Goal: Task Accomplishment & Management: Use online tool/utility

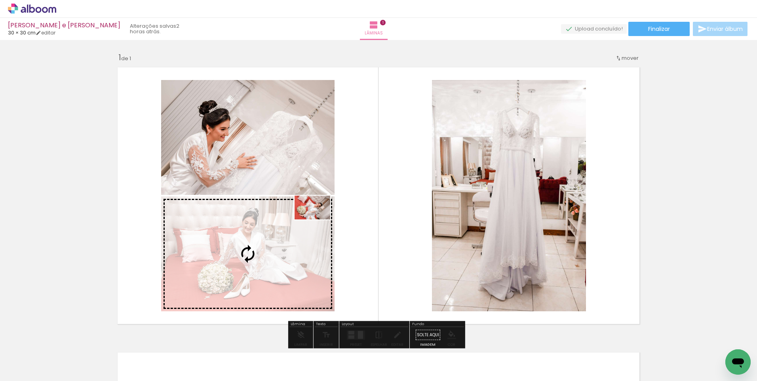
drag, startPoint x: 252, startPoint y: 358, endPoint x: 318, endPoint y: 219, distance: 153.7
click at [318, 219] on quentale-workspace at bounding box center [378, 190] width 757 height 381
click at [318, 219] on quentale-photo at bounding box center [247, 253] width 173 height 115
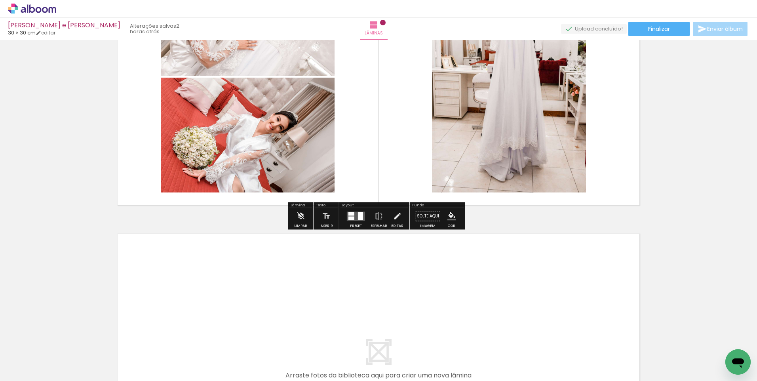
scroll to position [238, 0]
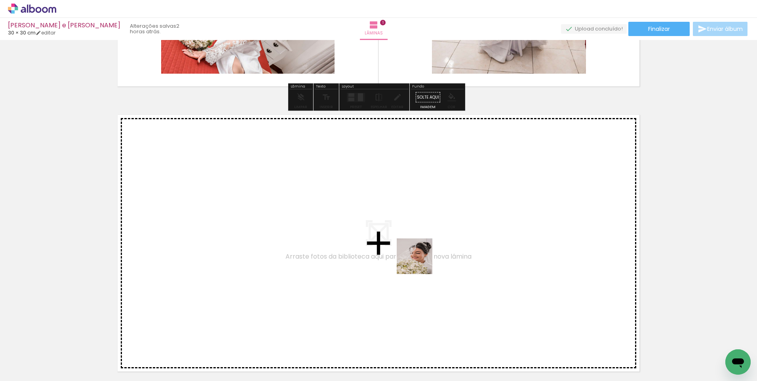
drag, startPoint x: 434, startPoint y: 355, endPoint x: 419, endPoint y: 237, distance: 118.9
click at [419, 237] on quentale-workspace at bounding box center [378, 190] width 757 height 381
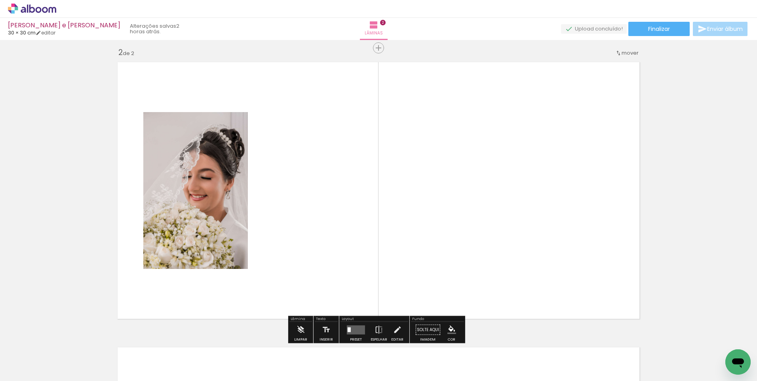
scroll to position [295, 0]
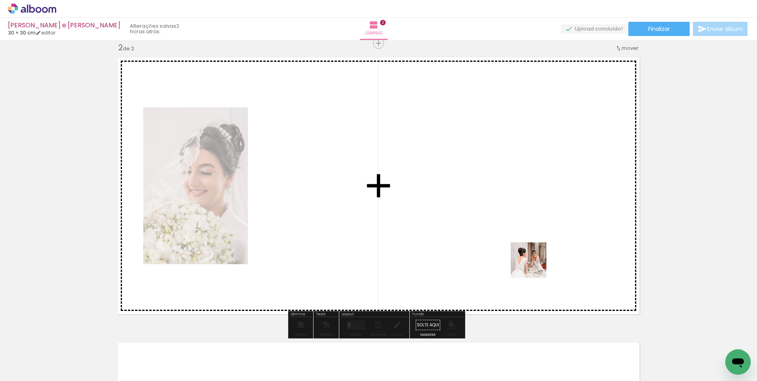
drag, startPoint x: 565, startPoint y: 359, endPoint x: 532, endPoint y: 255, distance: 109.4
click at [532, 255] on quentale-workspace at bounding box center [378, 190] width 757 height 381
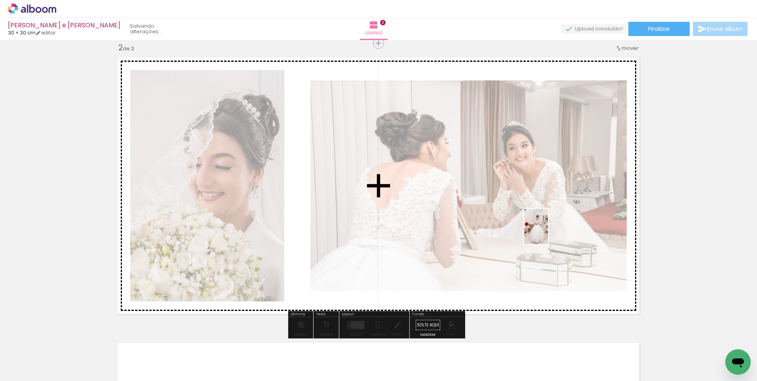
drag, startPoint x: 619, startPoint y: 356, endPoint x: 548, endPoint y: 232, distance: 142.7
click at [548, 232] on quentale-workspace at bounding box center [378, 190] width 757 height 381
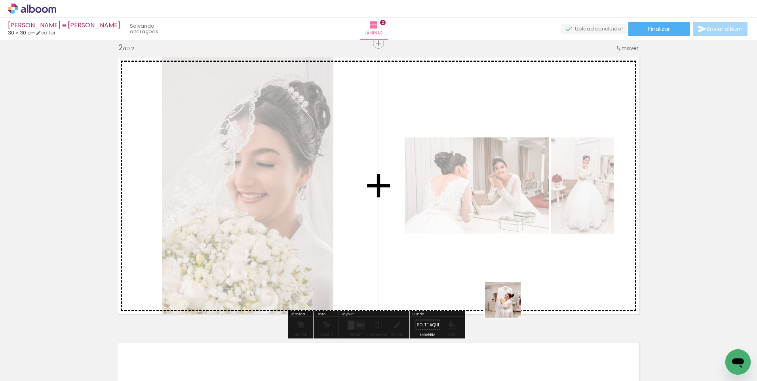
drag, startPoint x: 515, startPoint y: 327, endPoint x: 485, endPoint y: 295, distance: 44.8
click at [488, 233] on quentale-workspace at bounding box center [378, 190] width 757 height 381
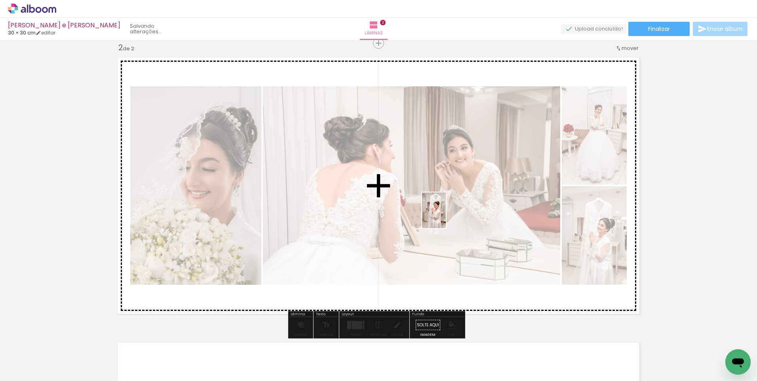
drag, startPoint x: 484, startPoint y: 367, endPoint x: 446, endPoint y: 216, distance: 155.1
click at [446, 216] on quentale-workspace at bounding box center [378, 190] width 757 height 381
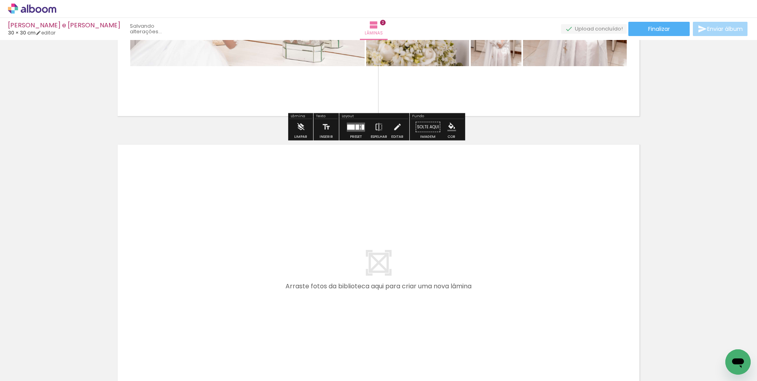
scroll to position [532, 0]
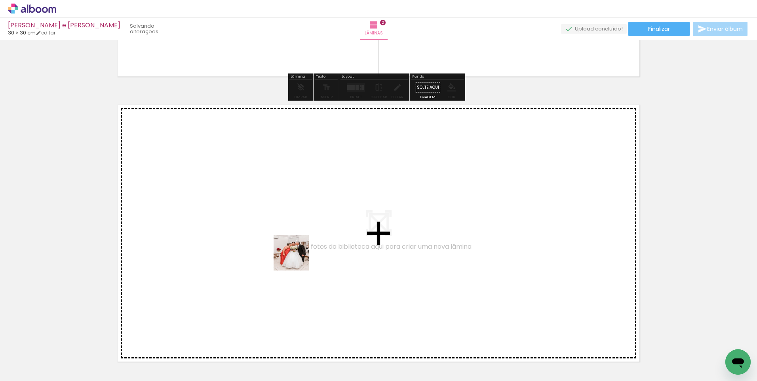
drag, startPoint x: 295, startPoint y: 359, endPoint x: 297, endPoint y: 257, distance: 101.4
click at [297, 257] on quentale-workspace at bounding box center [378, 190] width 757 height 381
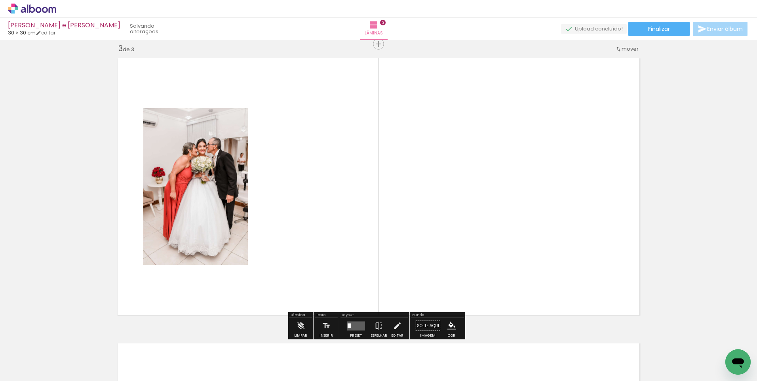
scroll to position [580, 0]
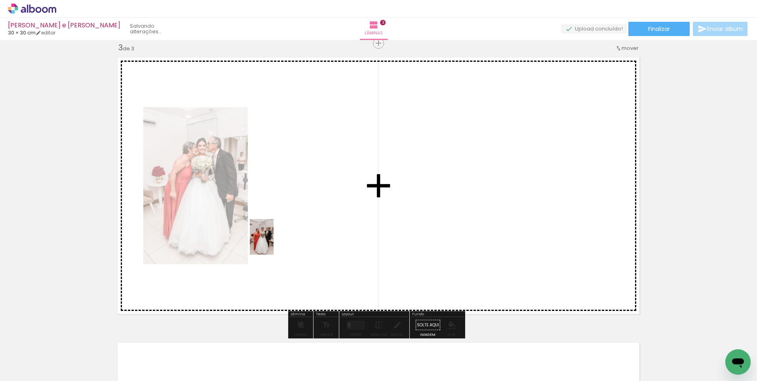
drag, startPoint x: 247, startPoint y: 363, endPoint x: 274, endPoint y: 243, distance: 123.5
click at [274, 243] on quentale-workspace at bounding box center [378, 190] width 757 height 381
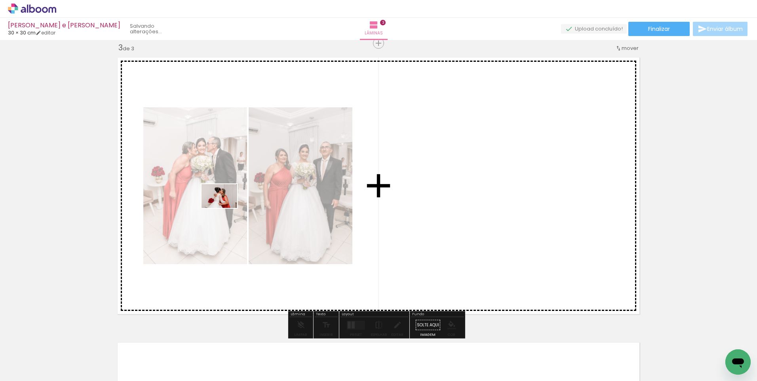
drag, startPoint x: 115, startPoint y: 359, endPoint x: 217, endPoint y: 215, distance: 176.5
click at [229, 202] on quentale-workspace at bounding box center [378, 190] width 757 height 381
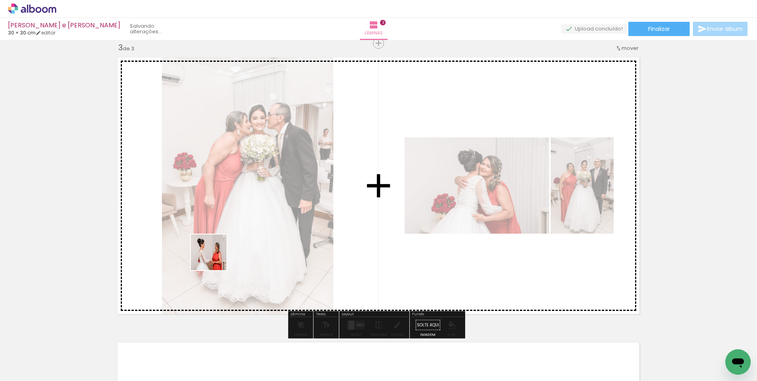
drag, startPoint x: 71, startPoint y: 359, endPoint x: 295, endPoint y: 303, distance: 230.8
click at [292, 196] on quentale-workspace at bounding box center [378, 190] width 757 height 381
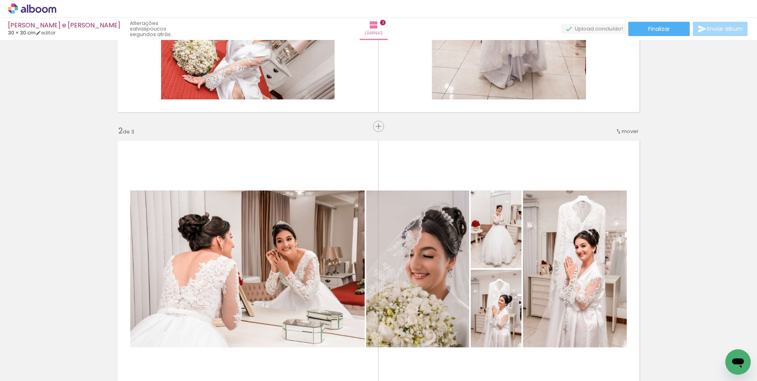
scroll to position [198, 0]
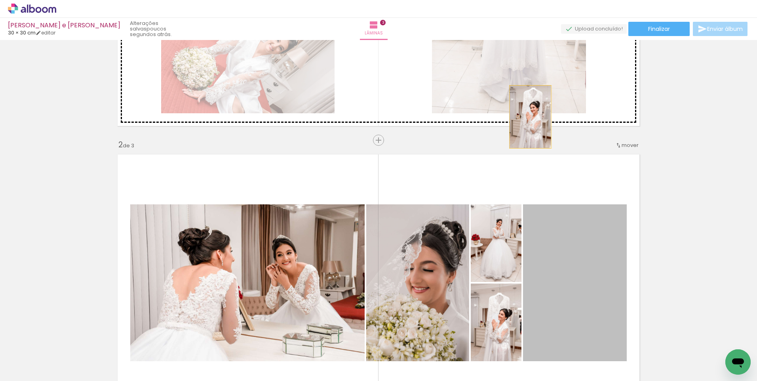
drag, startPoint x: 583, startPoint y: 265, endPoint x: 526, endPoint y: 242, distance: 62.0
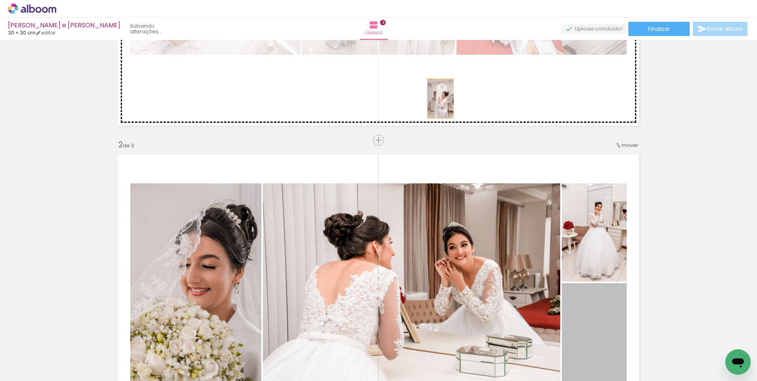
drag, startPoint x: 593, startPoint y: 320, endPoint x: 437, endPoint y: 99, distance: 270.7
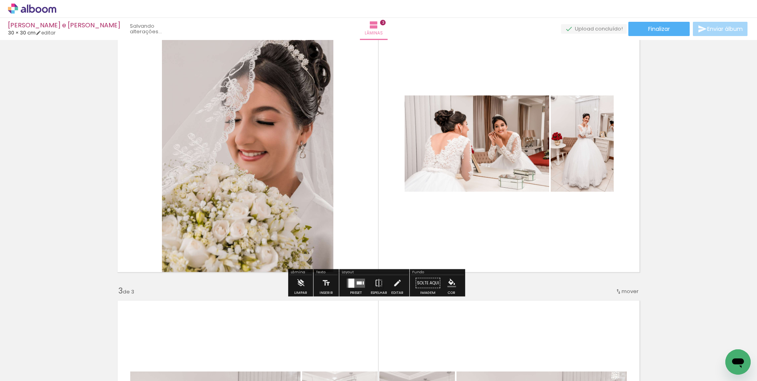
scroll to position [356, 0]
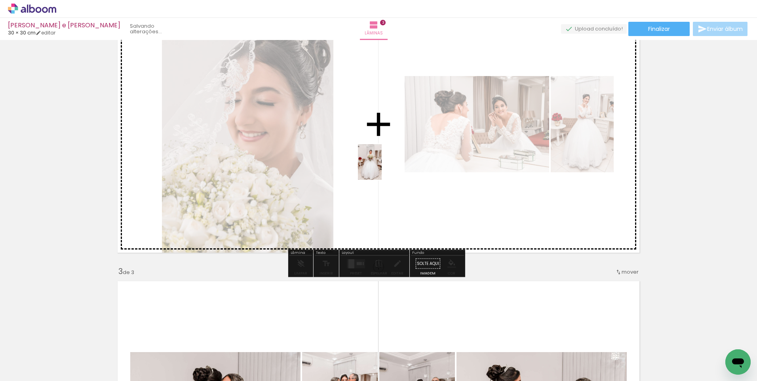
drag, startPoint x: 319, startPoint y: 355, endPoint x: 382, endPoint y: 168, distance: 197.2
click at [382, 168] on quentale-workspace at bounding box center [378, 190] width 757 height 381
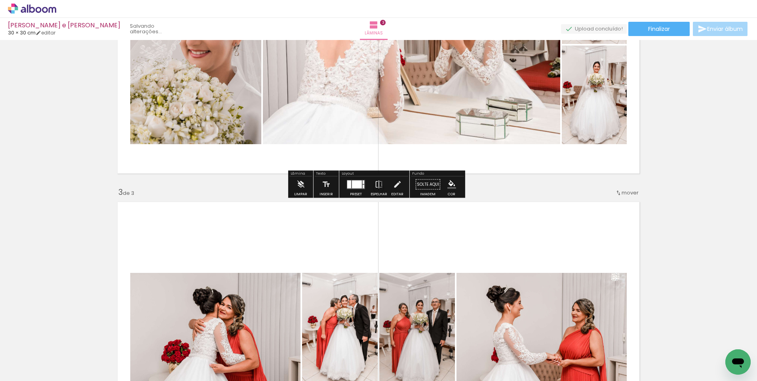
scroll to position [594, 0]
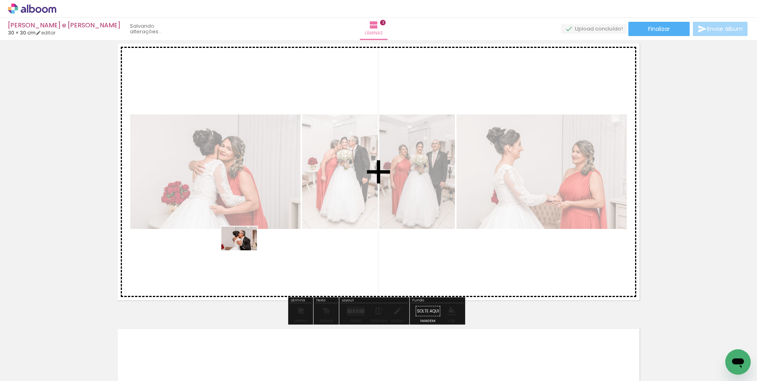
drag, startPoint x: 189, startPoint y: 357, endPoint x: 245, endPoint y: 250, distance: 120.8
click at [245, 250] on quentale-workspace at bounding box center [378, 190] width 757 height 381
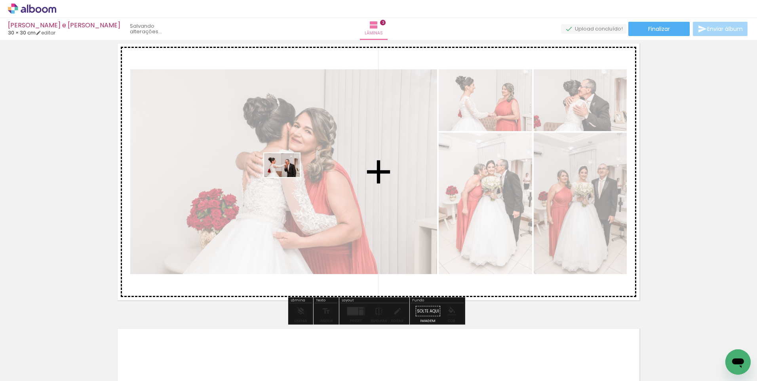
drag, startPoint x: 135, startPoint y: 359, endPoint x: 288, endPoint y: 177, distance: 237.4
click at [288, 177] on quentale-workspace at bounding box center [378, 190] width 757 height 381
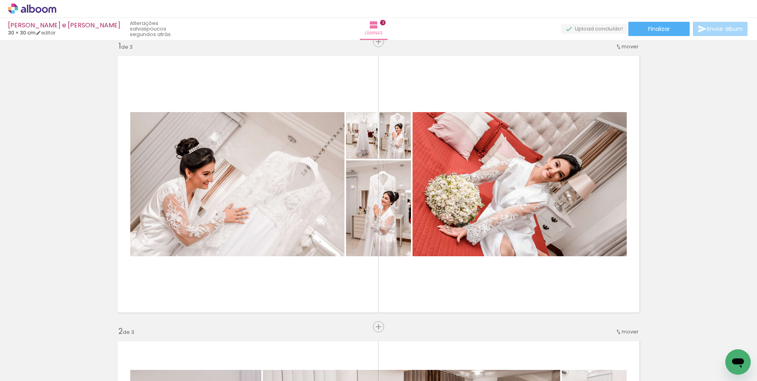
scroll to position [0, 0]
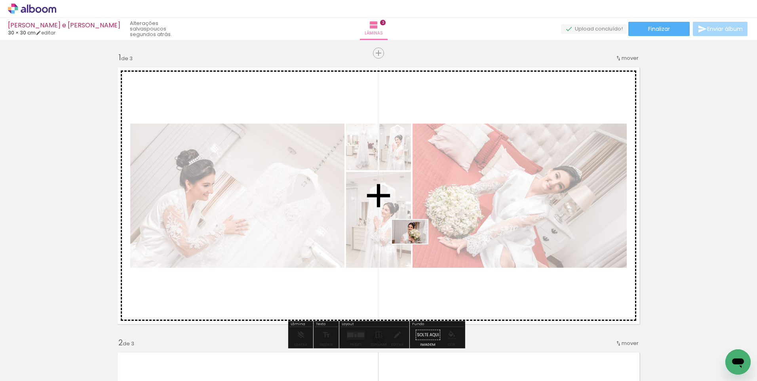
drag, startPoint x: 394, startPoint y: 359, endPoint x: 418, endPoint y: 238, distance: 122.7
click at [418, 238] on quentale-workspace at bounding box center [378, 190] width 757 height 381
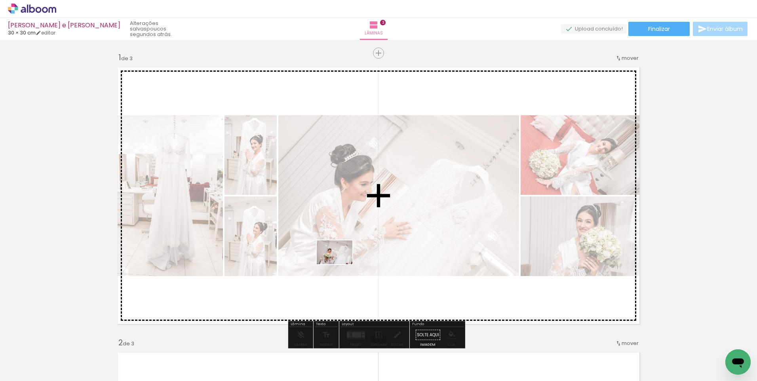
drag, startPoint x: 347, startPoint y: 360, endPoint x: 340, endPoint y: 264, distance: 96.4
click at [340, 264] on quentale-workspace at bounding box center [378, 190] width 757 height 381
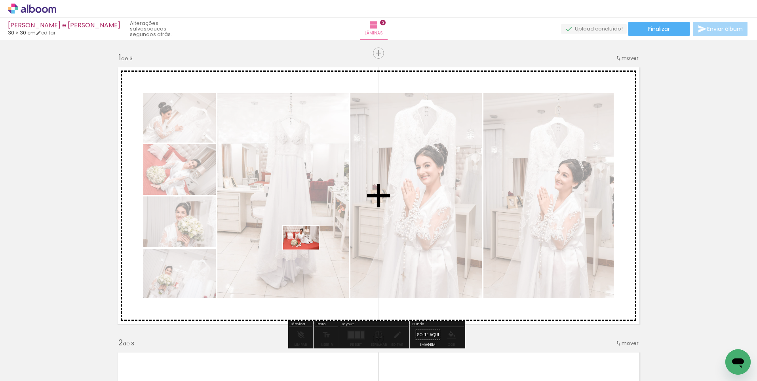
drag, startPoint x: 230, startPoint y: 339, endPoint x: 307, endPoint y: 249, distance: 117.6
click at [307, 249] on quentale-workspace at bounding box center [378, 190] width 757 height 381
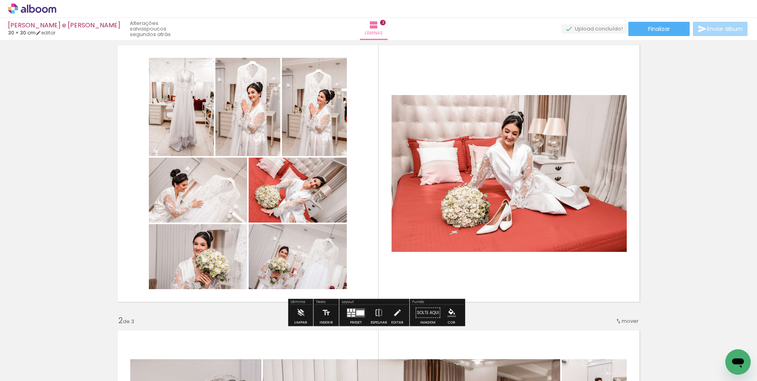
scroll to position [40, 0]
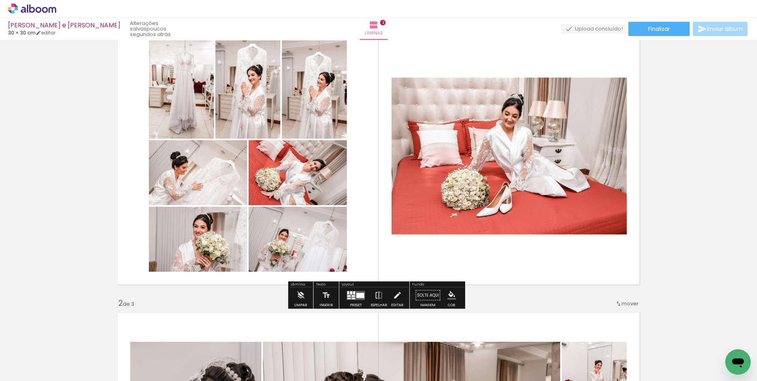
click at [353, 294] on quentale-layouter at bounding box center [356, 295] width 18 height 9
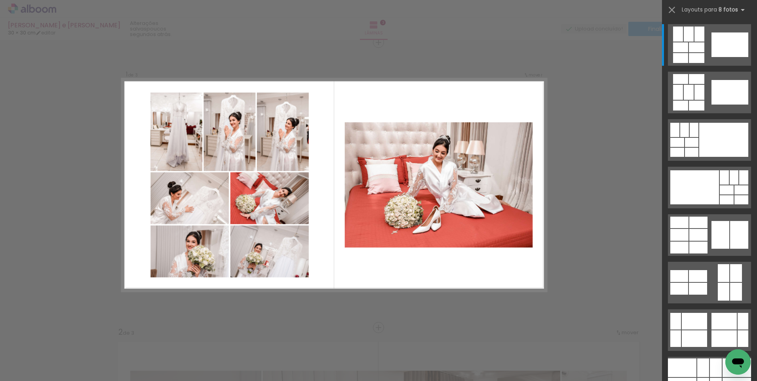
scroll to position [10, 0]
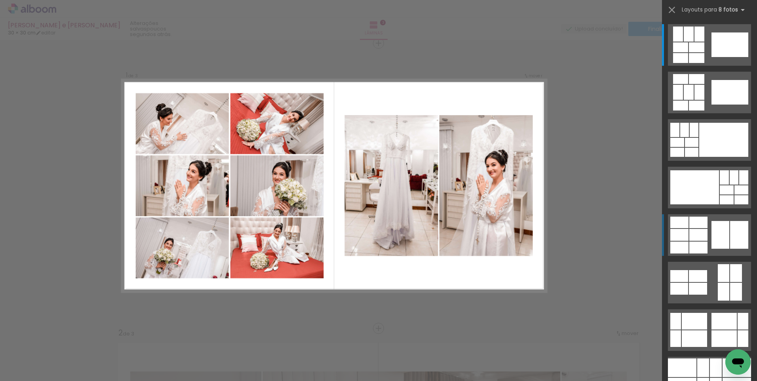
click at [704, 63] on div at bounding box center [696, 58] width 15 height 10
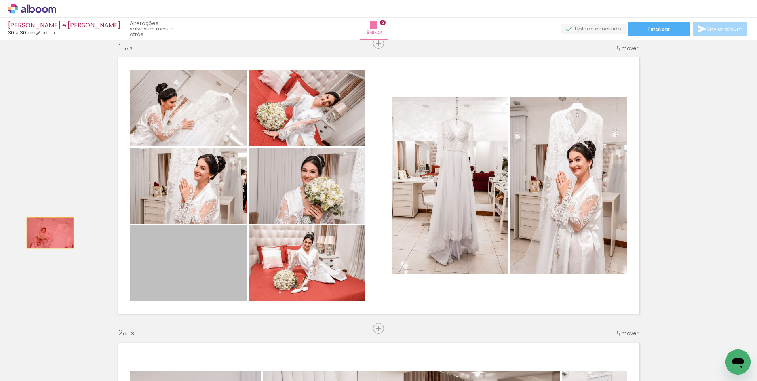
drag, startPoint x: 202, startPoint y: 277, endPoint x: 47, endPoint y: 233, distance: 161.5
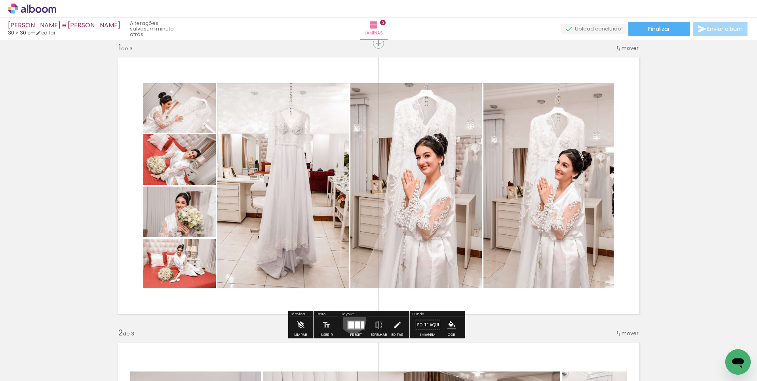
click at [351, 320] on div at bounding box center [355, 325] width 21 height 16
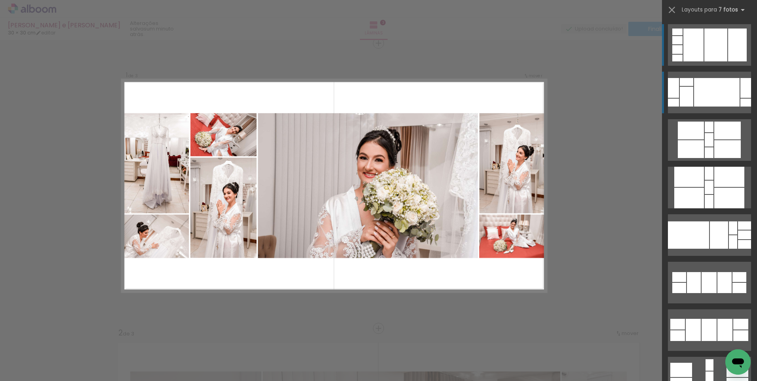
click at [713, 86] on div at bounding box center [717, 92] width 46 height 29
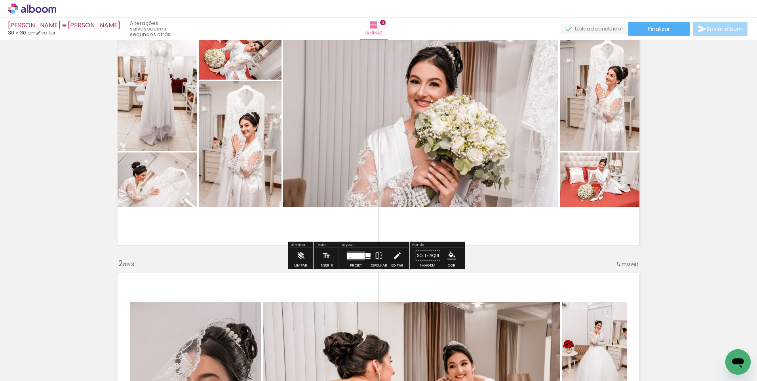
scroll to position [40, 0]
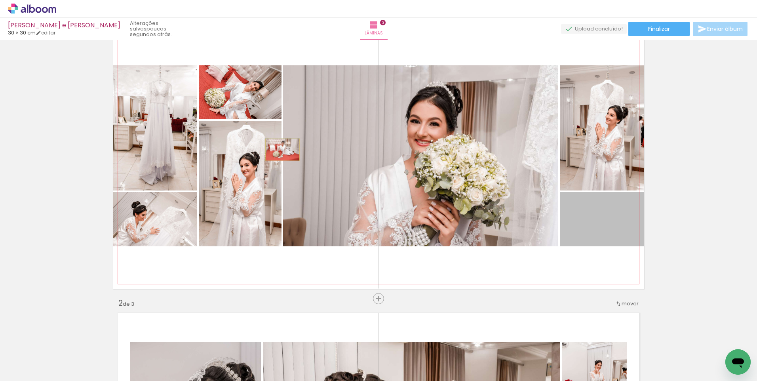
drag, startPoint x: 598, startPoint y: 231, endPoint x: 279, endPoint y: 150, distance: 328.9
click at [279, 150] on quentale-layouter at bounding box center [378, 155] width 530 height 265
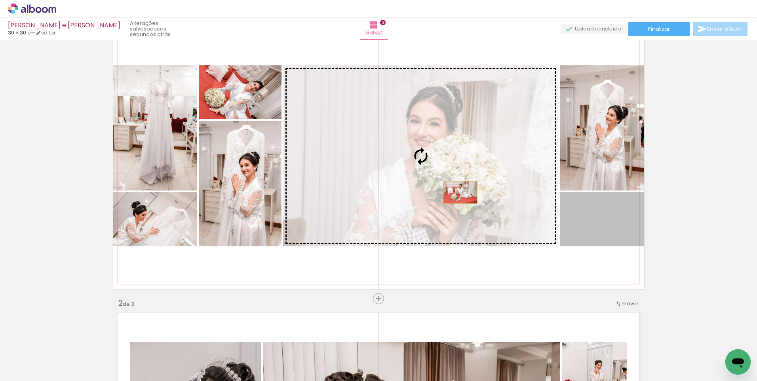
drag, startPoint x: 601, startPoint y: 232, endPoint x: 457, endPoint y: 192, distance: 148.9
click at [0, 0] on slot at bounding box center [0, 0] width 0 height 0
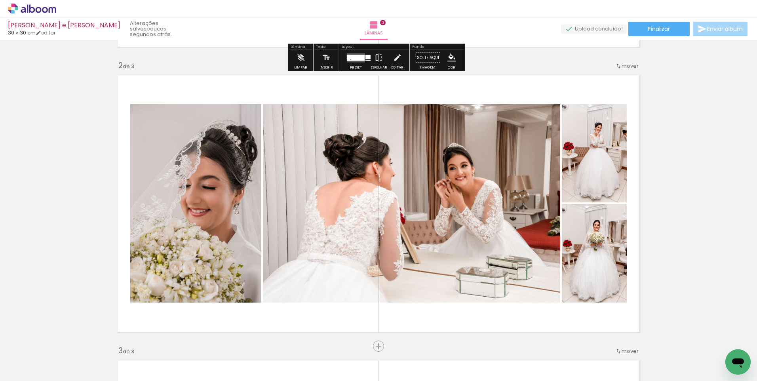
scroll to position [317, 0]
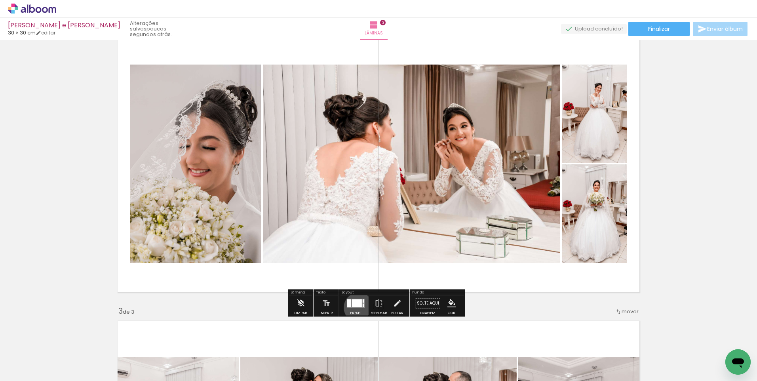
click at [357, 307] on quentale-layouter at bounding box center [356, 302] width 18 height 9
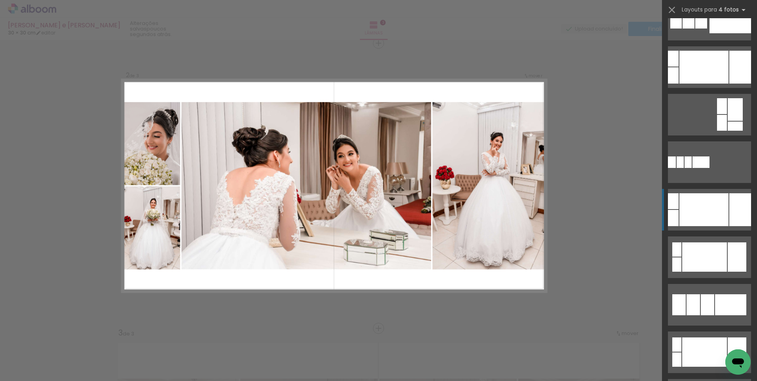
scroll to position [79, 0]
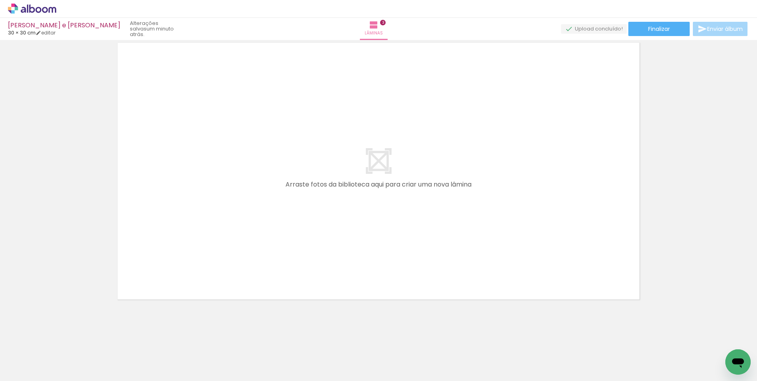
scroll to position [0, 769]
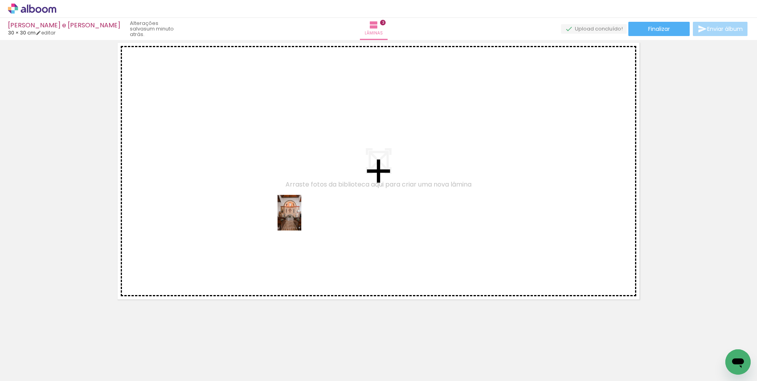
drag, startPoint x: 288, startPoint y: 356, endPoint x: 301, endPoint y: 219, distance: 138.0
click at [301, 219] on quentale-workspace at bounding box center [378, 190] width 757 height 381
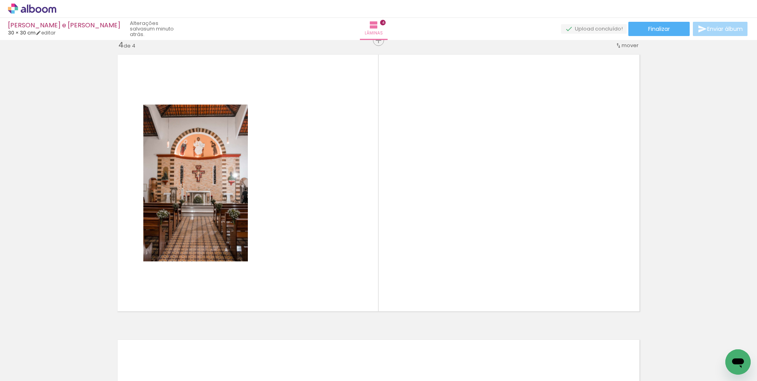
scroll to position [865, 0]
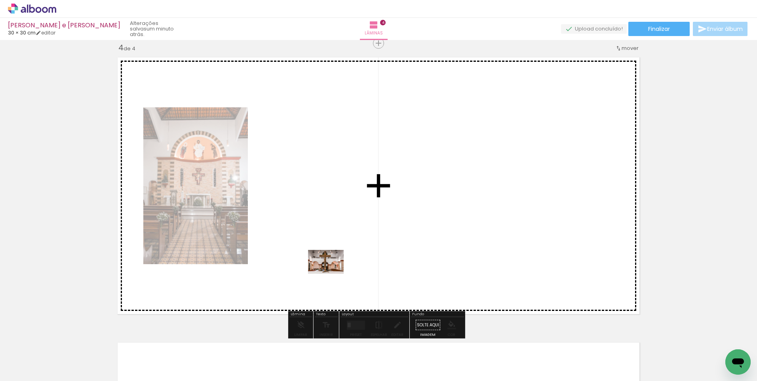
drag, startPoint x: 323, startPoint y: 357, endPoint x: 395, endPoint y: 358, distance: 71.3
click at [332, 266] on quentale-workspace at bounding box center [378, 190] width 757 height 381
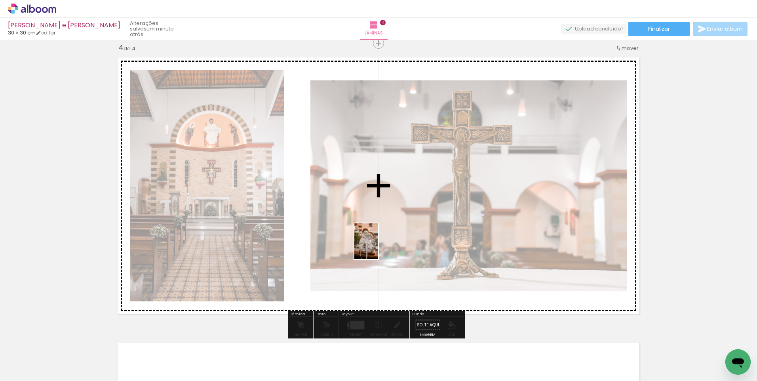
drag, startPoint x: 382, startPoint y: 369, endPoint x: 378, endPoint y: 247, distance: 122.4
click at [378, 247] on quentale-workspace at bounding box center [378, 190] width 757 height 381
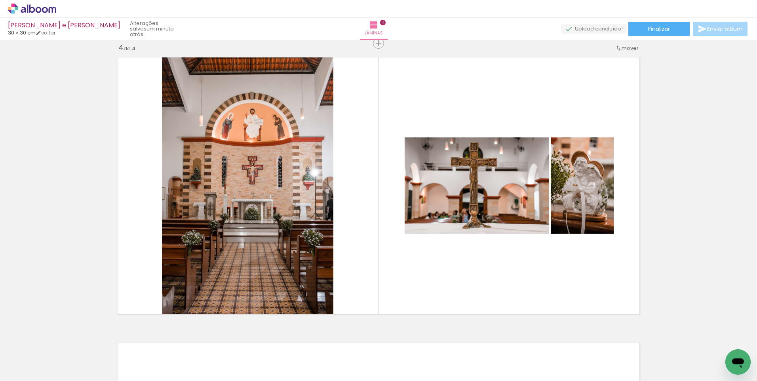
scroll to position [0, 999]
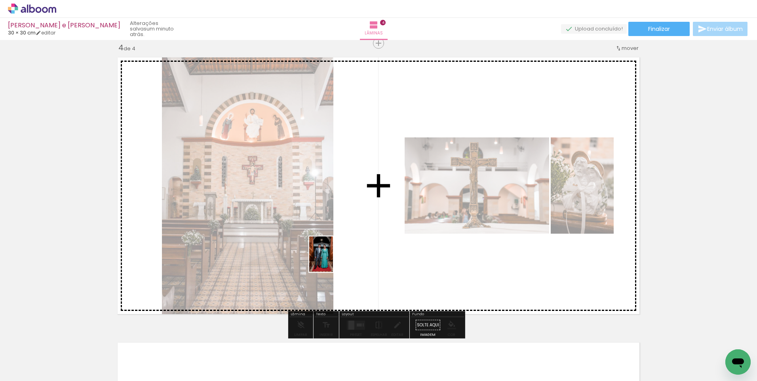
drag, startPoint x: 188, startPoint y: 361, endPoint x: 333, endPoint y: 260, distance: 176.7
click at [333, 260] on quentale-workspace at bounding box center [378, 190] width 757 height 381
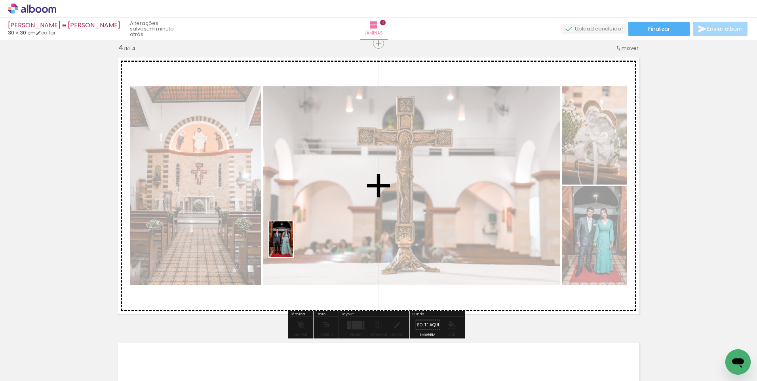
drag, startPoint x: 239, startPoint y: 361, endPoint x: 296, endPoint y: 241, distance: 133.7
click at [296, 241] on quentale-workspace at bounding box center [378, 190] width 757 height 381
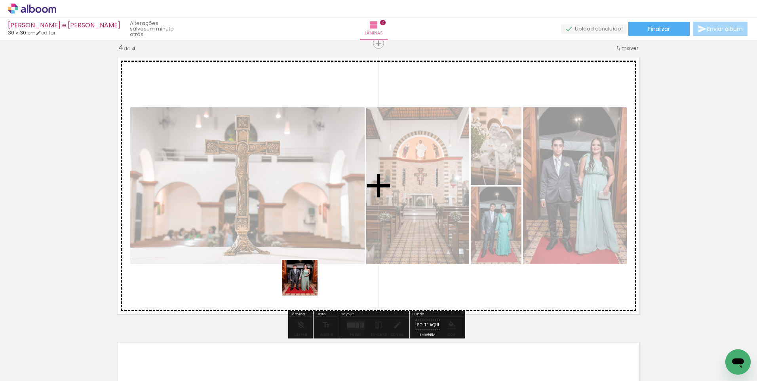
drag, startPoint x: 282, startPoint y: 361, endPoint x: 344, endPoint y: 344, distance: 63.9
click at [324, 223] on quentale-workspace at bounding box center [378, 190] width 757 height 381
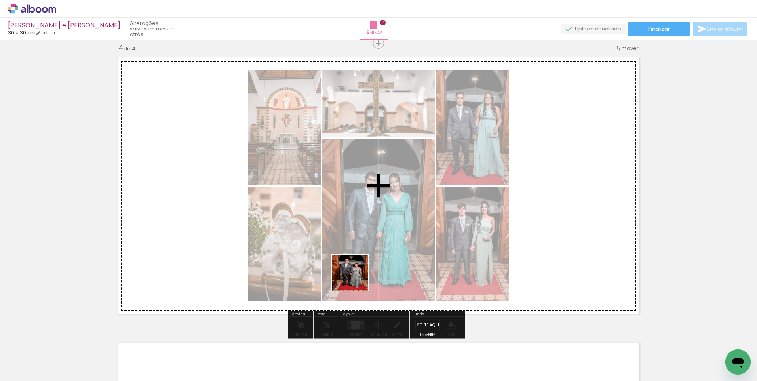
drag, startPoint x: 323, startPoint y: 359, endPoint x: 379, endPoint y: 242, distance: 129.6
click at [379, 242] on quentale-workspace at bounding box center [378, 190] width 757 height 381
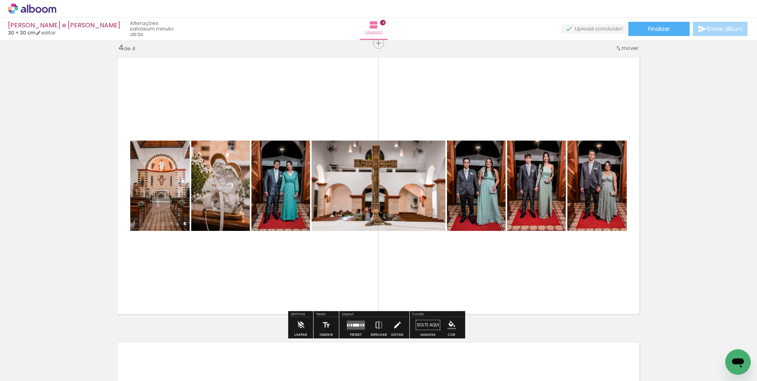
click at [355, 327] on quentale-layouter at bounding box center [356, 324] width 18 height 9
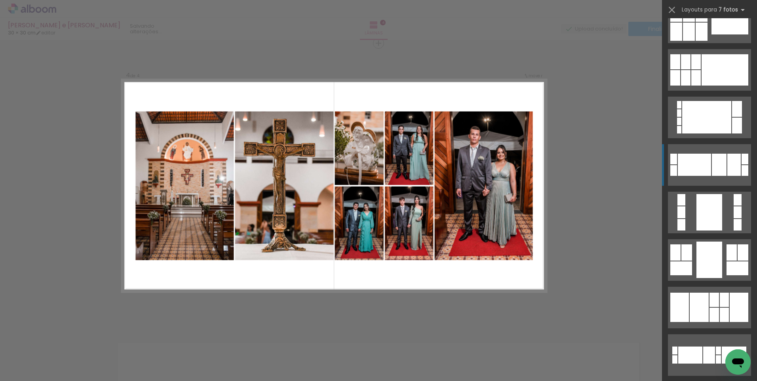
scroll to position [356, 0]
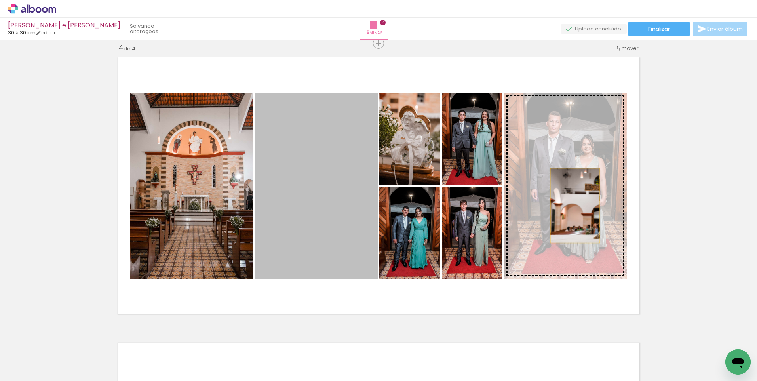
drag, startPoint x: 301, startPoint y: 182, endPoint x: 572, endPoint y: 205, distance: 271.8
click at [0, 0] on slot at bounding box center [0, 0] width 0 height 0
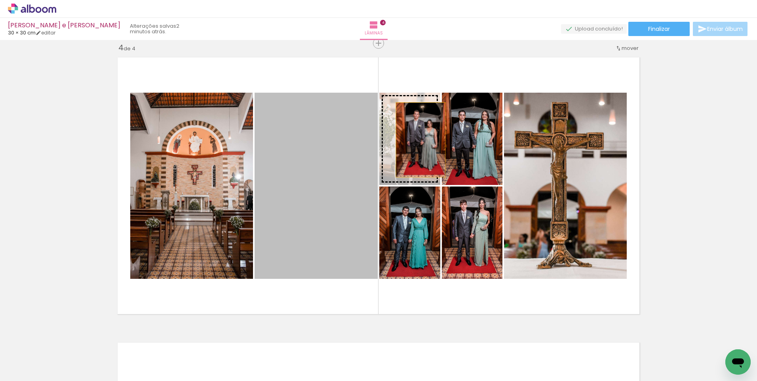
drag, startPoint x: 305, startPoint y: 190, endPoint x: 421, endPoint y: 141, distance: 126.3
click at [0, 0] on slot at bounding box center [0, 0] width 0 height 0
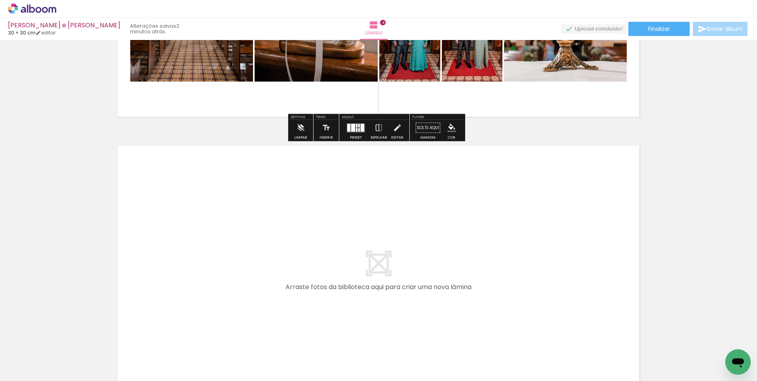
scroll to position [1063, 0]
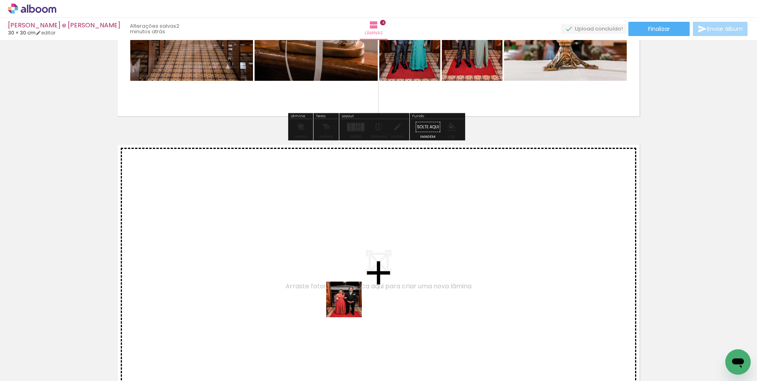
drag, startPoint x: 363, startPoint y: 359, endPoint x: 344, endPoint y: 287, distance: 74.9
click at [344, 287] on quentale-workspace at bounding box center [378, 190] width 757 height 381
